Goal: Leave review/rating: Share an evaluation or opinion about a product, service, or content

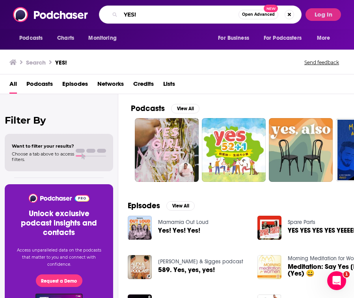
drag, startPoint x: 143, startPoint y: 15, endPoint x: 104, endPoint y: 13, distance: 39.8
click at [104, 13] on div "YES! Open Advanced New" at bounding box center [200, 15] width 203 height 18
type input "international brotherhood of magicians"
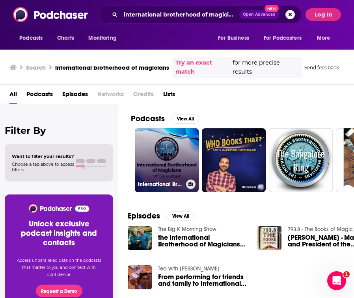
click at [166, 149] on link "International Brotherhood of Magicians Podcast" at bounding box center [167, 160] width 64 height 64
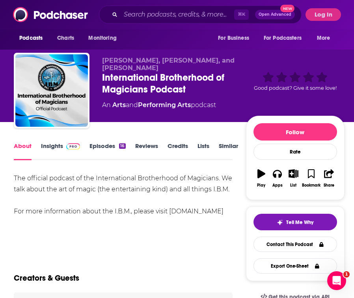
click at [44, 147] on link "Insights" at bounding box center [60, 151] width 39 height 18
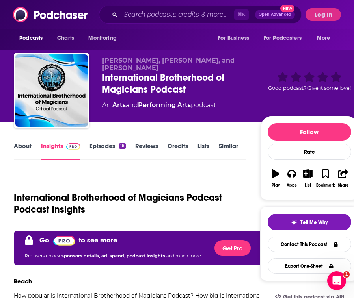
click at [109, 145] on link "Episodes 16" at bounding box center [107, 151] width 36 height 18
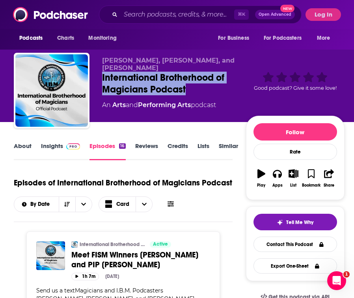
drag, startPoint x: 195, startPoint y: 95, endPoint x: 102, endPoint y: 82, distance: 94.2
click at [102, 82] on div "[PERSON_NAME], [PERSON_NAME], and [PERSON_NAME] International Brotherhood of Ma…" at bounding box center [179, 92] width 330 height 79
copy h2 "International Brotherhood of Magicians Podcast"
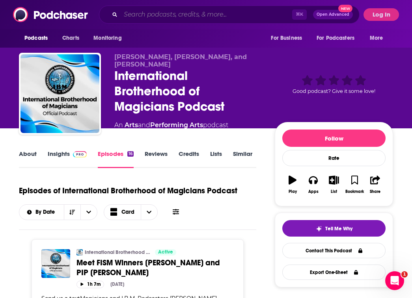
click at [157, 15] on input "Search podcasts, credits, & more..." at bounding box center [206, 14] width 171 height 13
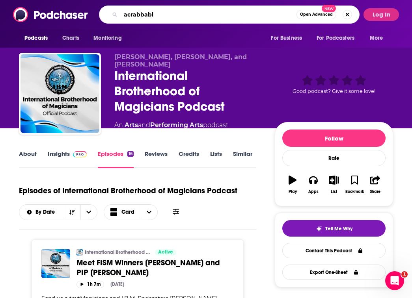
type input "acrabbable"
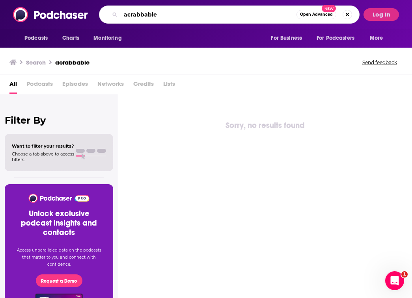
drag, startPoint x: 167, startPoint y: 19, endPoint x: 119, endPoint y: 18, distance: 48.5
click at [119, 18] on div "acrabbable Open Advanced New" at bounding box center [229, 15] width 260 height 18
click at [129, 16] on input "Search podcasts, credits, & more..." at bounding box center [216, 14] width 191 height 13
paste input "Abracababble"
type input "Abracababble"
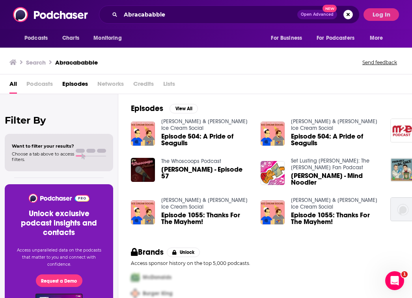
click at [175, 133] on span "Episode 504: A Pride of Seagulls" at bounding box center [206, 139] width 90 height 13
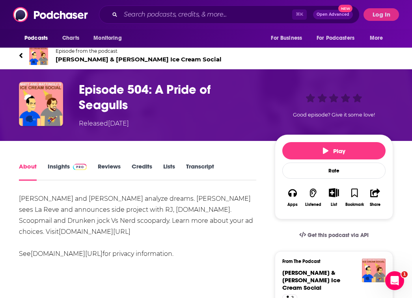
scroll to position [13, 0]
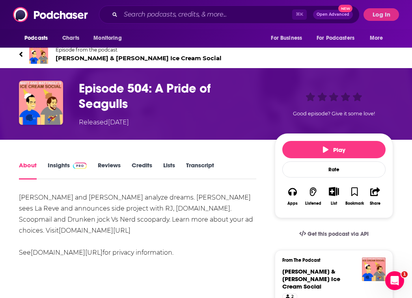
click at [111, 167] on link "Reviews" at bounding box center [109, 171] width 23 height 18
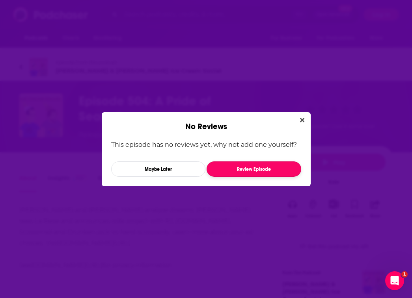
click at [240, 169] on button "Review Episode" at bounding box center [253, 169] width 94 height 15
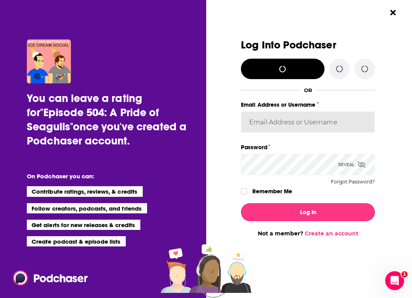
type input "[PERSON_NAME][EMAIL_ADDRESS][DOMAIN_NAME]"
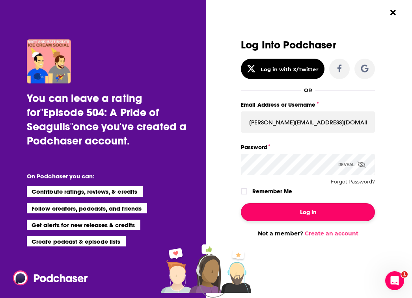
click at [296, 210] on button "Log In" at bounding box center [308, 212] width 134 height 18
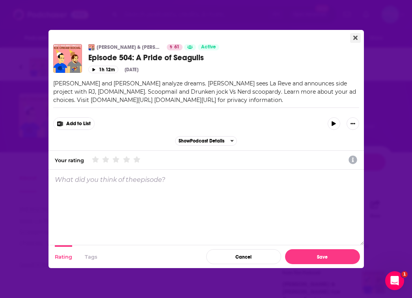
click at [357, 36] on icon "Close" at bounding box center [355, 37] width 4 height 4
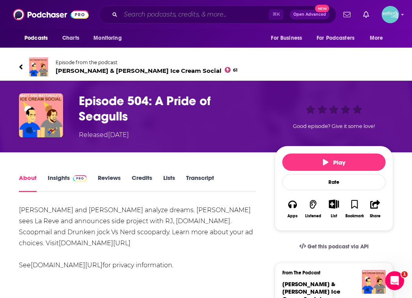
click at [136, 13] on input "Search podcasts, credits, & more..." at bounding box center [195, 14] width 148 height 13
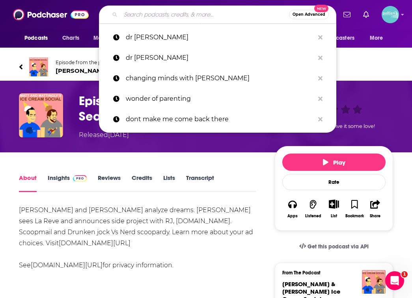
paste input "International Brotherhood of Magicians Podcast"
type input "International Brotherhood of Magicians Podcast"
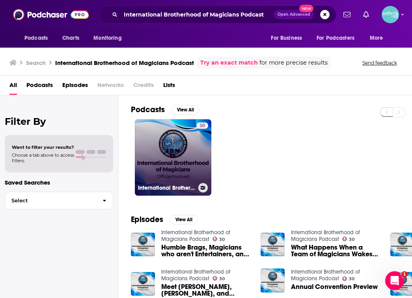
click at [161, 146] on link "30 International Brotherhood of Magicians Podcast" at bounding box center [173, 157] width 76 height 76
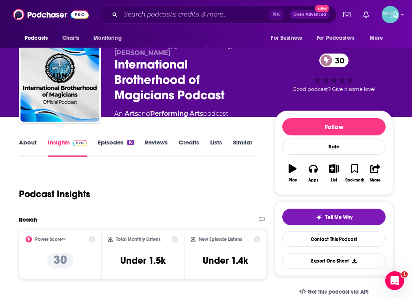
scroll to position [14, 0]
